Goal: Transaction & Acquisition: Book appointment/travel/reservation

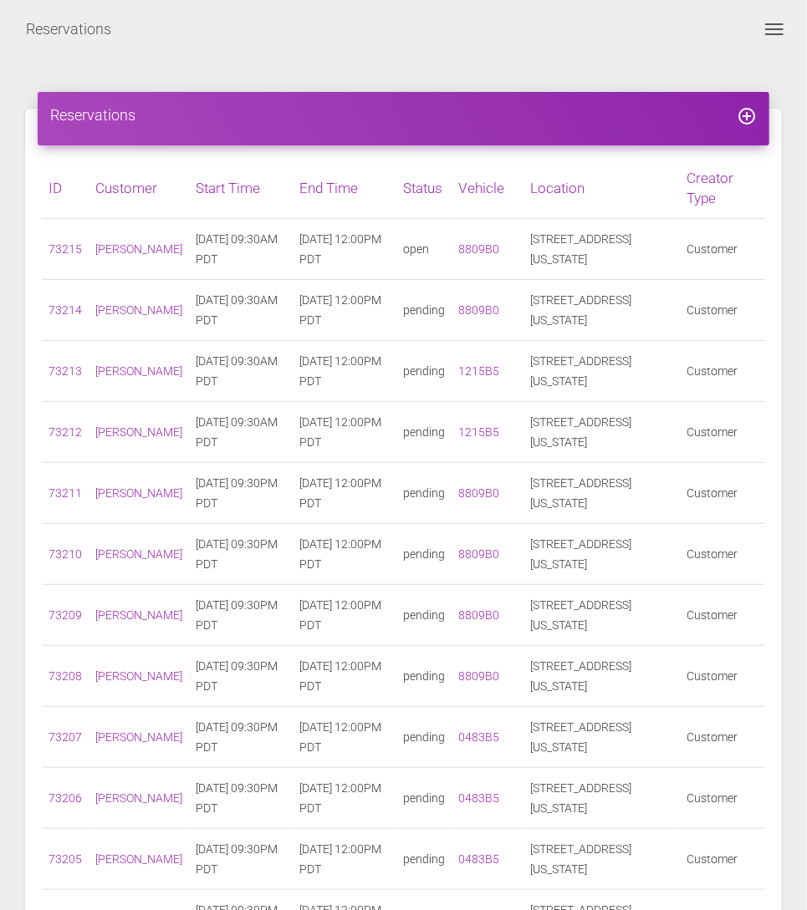
click at [758, 38] on button "Toggle navigation" at bounding box center [774, 29] width 40 height 20
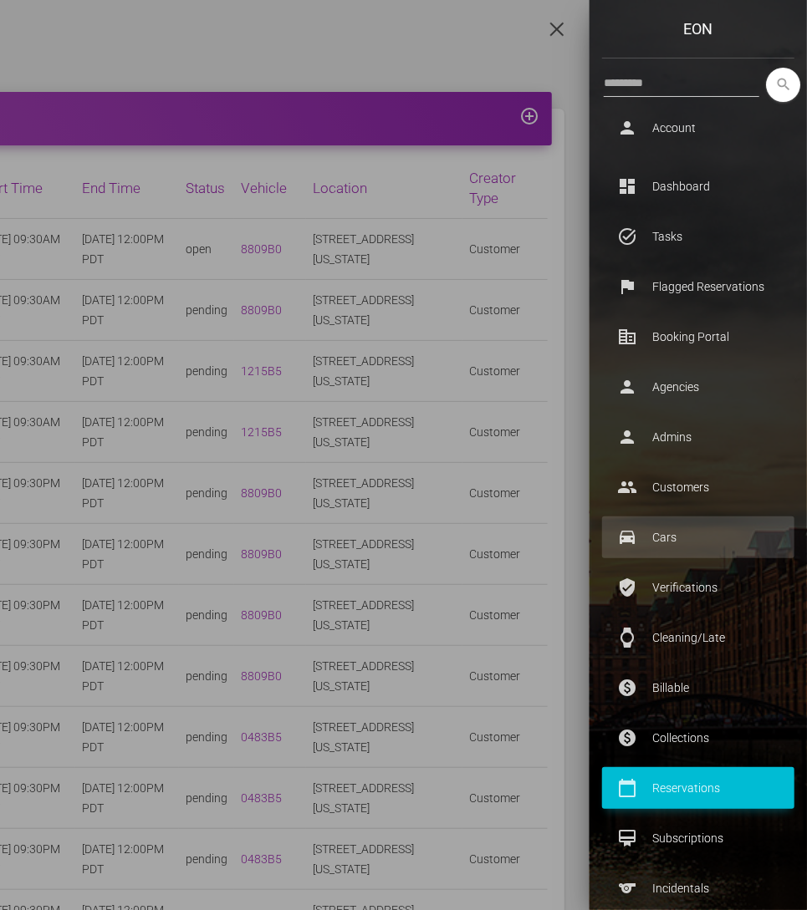
click at [686, 527] on p "Cars" at bounding box center [697, 537] width 167 height 25
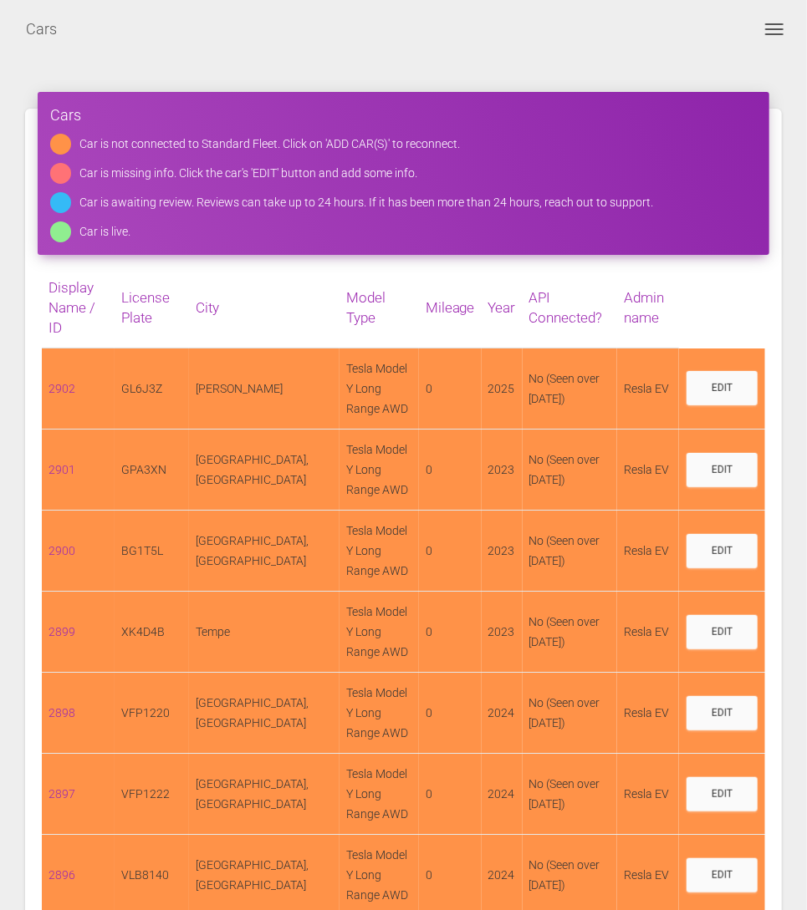
click at [782, 25] on button "Toggle navigation" at bounding box center [774, 29] width 40 height 20
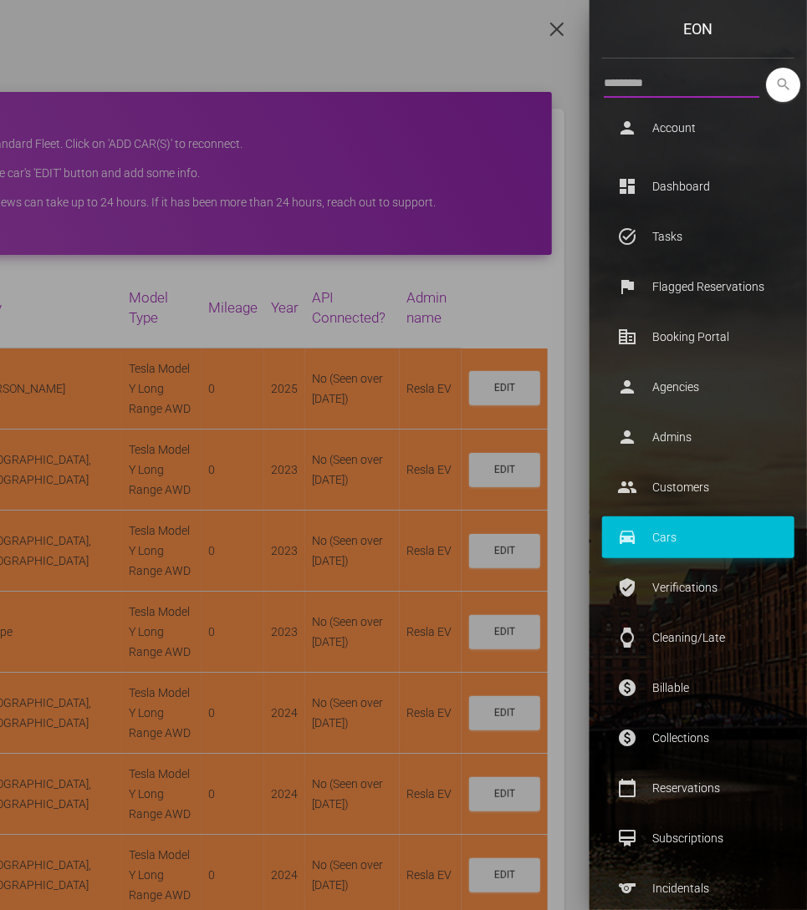
click at [633, 88] on input "text" at bounding box center [681, 83] width 155 height 30
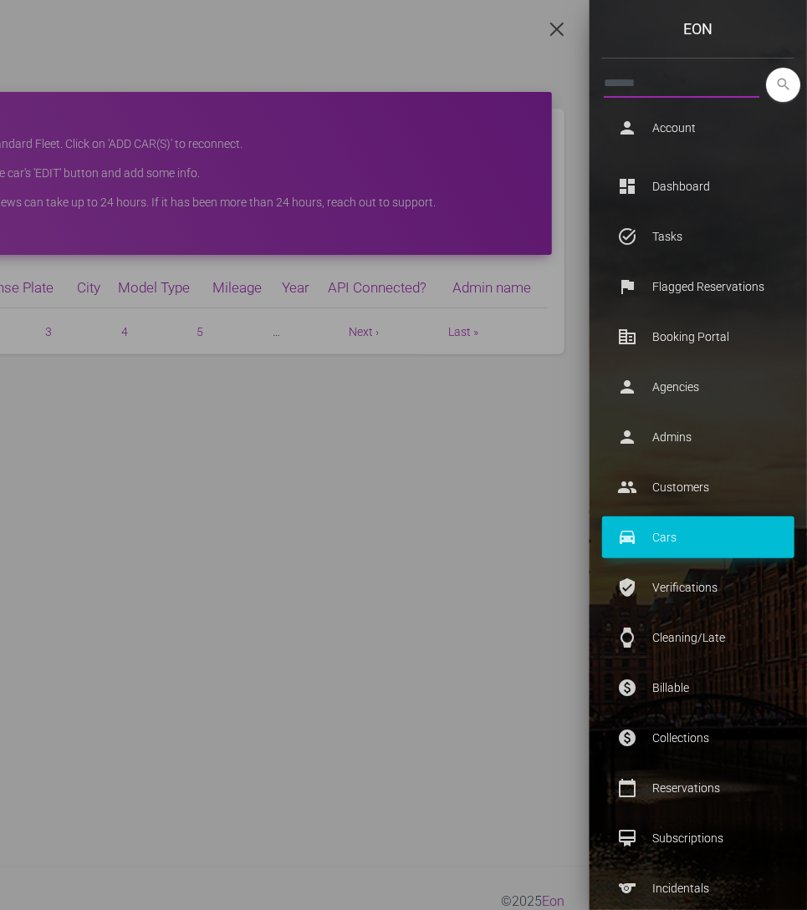
type input "*******"
click at [766, 68] on button "search" at bounding box center [783, 85] width 34 height 34
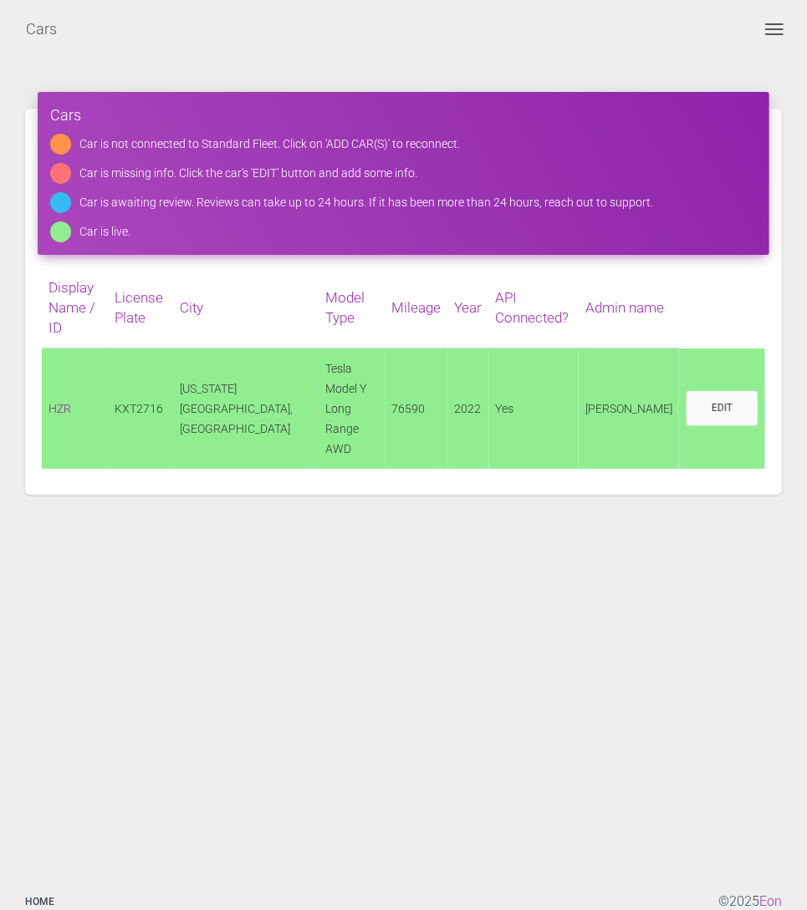
click at [53, 402] on link "HZR" at bounding box center [59, 408] width 23 height 13
